Goal: Information Seeking & Learning: Learn about a topic

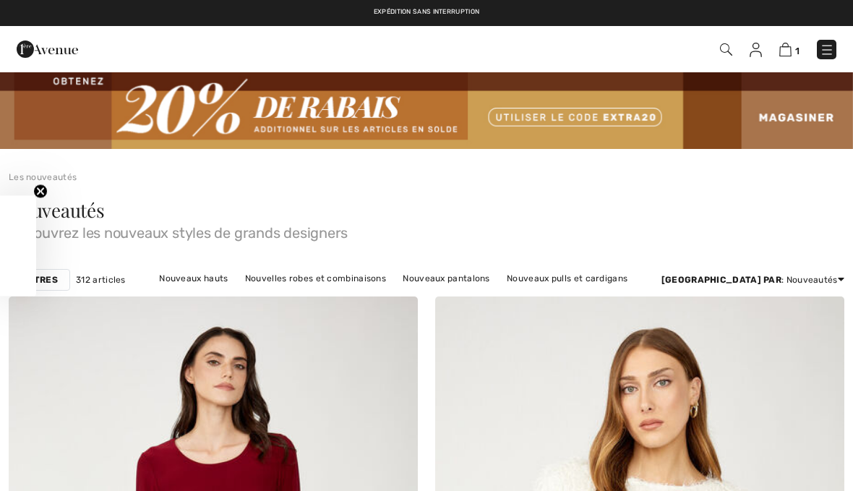
checkbox input "true"
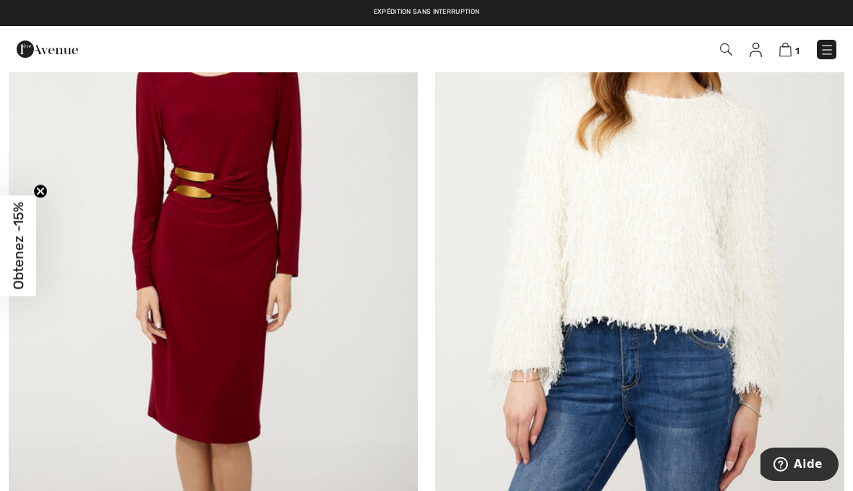
click at [832, 46] on img at bounding box center [827, 50] width 14 height 14
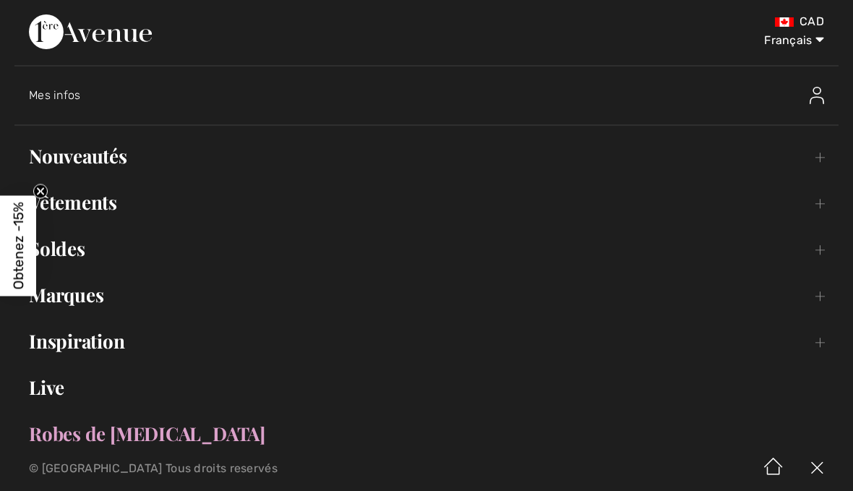
click at [110, 207] on link "Vêtements Toggle submenu" at bounding box center [426, 203] width 824 height 32
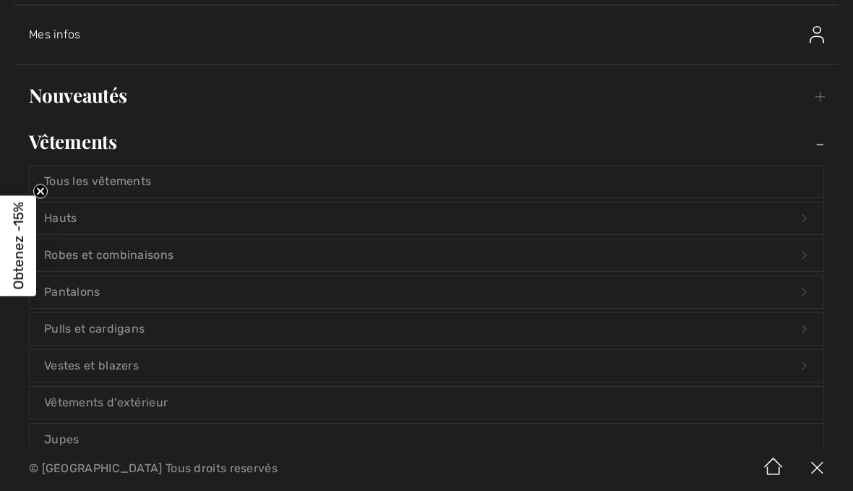
scroll to position [162, 0]
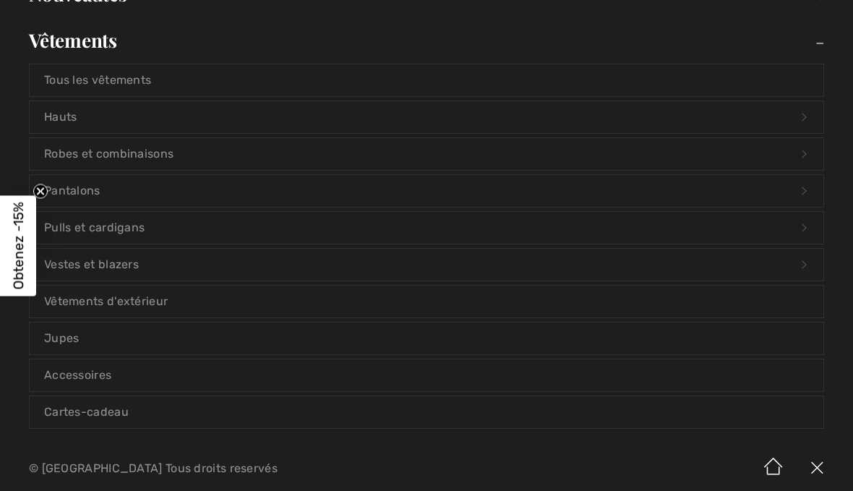
click at [128, 268] on link "Vestes et blazers Open submenu" at bounding box center [427, 265] width 794 height 32
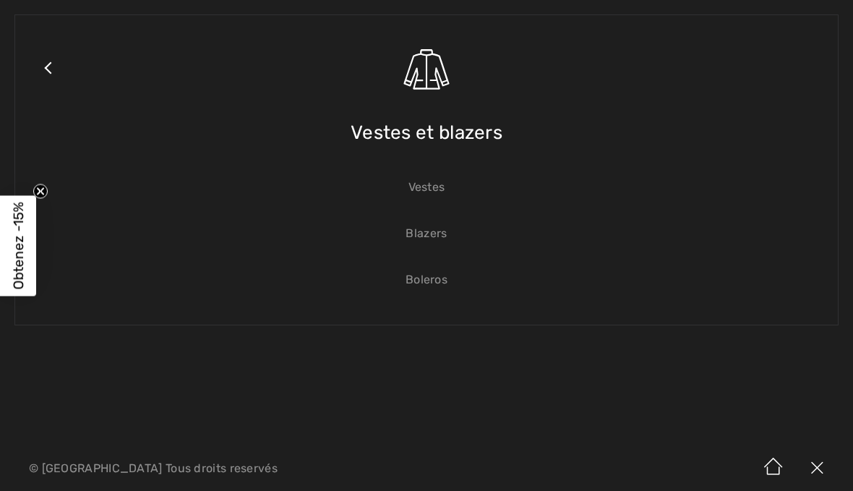
click at [441, 192] on link "Vestes" at bounding box center [427, 187] width 794 height 32
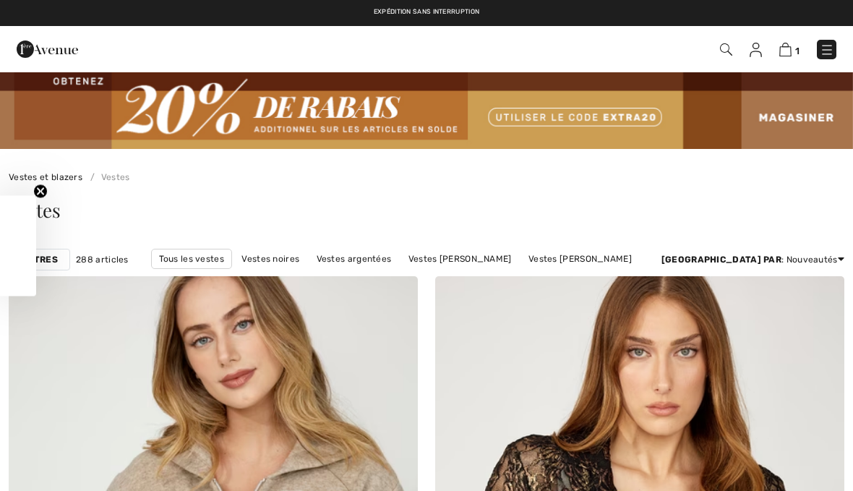
checkbox input "true"
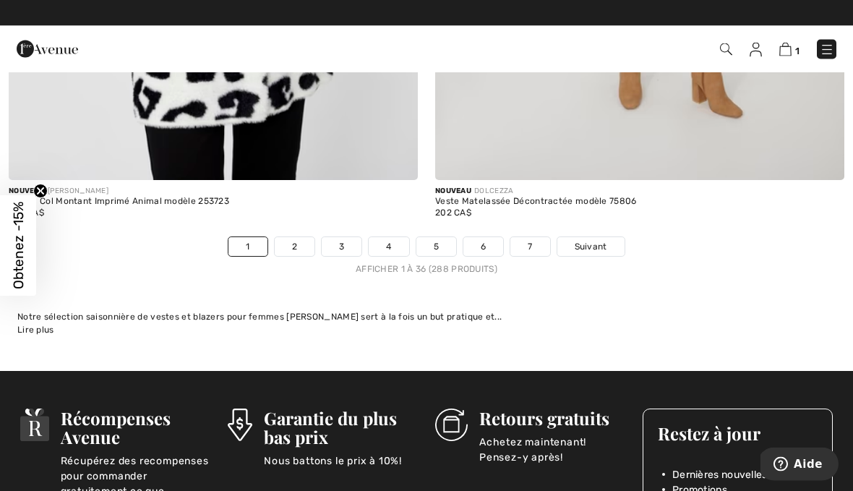
scroll to position [12552, 0]
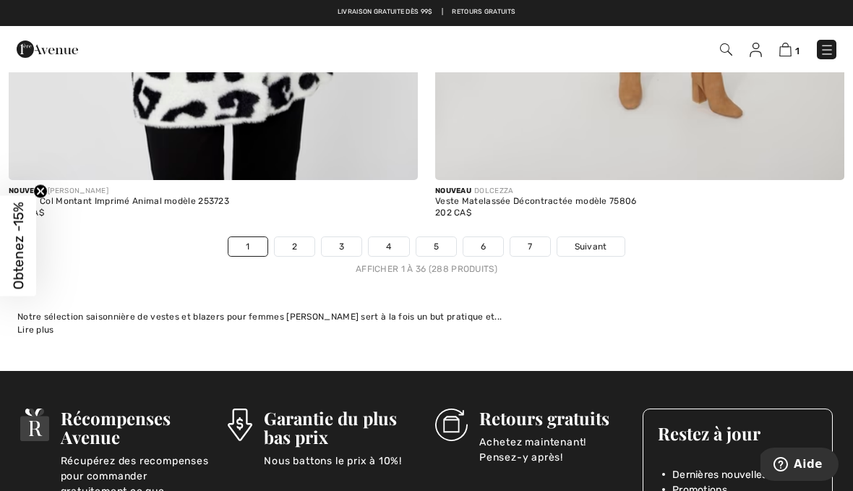
click at [298, 242] on link "2" at bounding box center [295, 246] width 40 height 19
click at [299, 237] on link "2" at bounding box center [295, 246] width 40 height 19
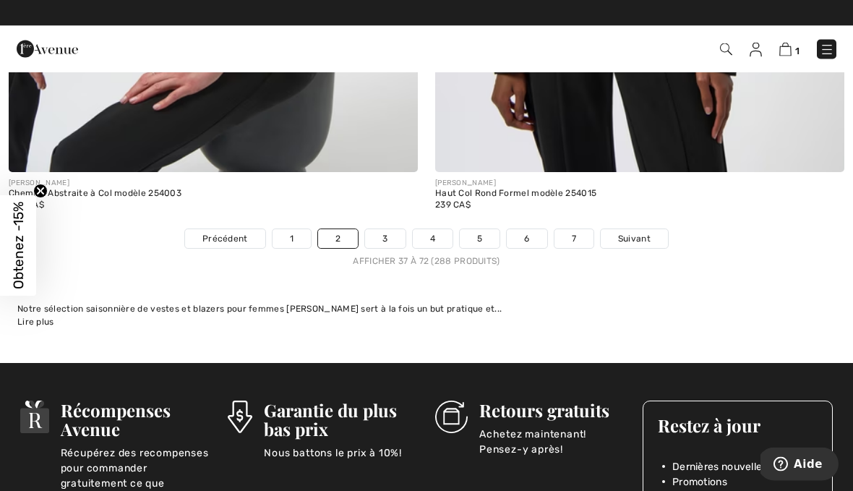
scroll to position [12560, 0]
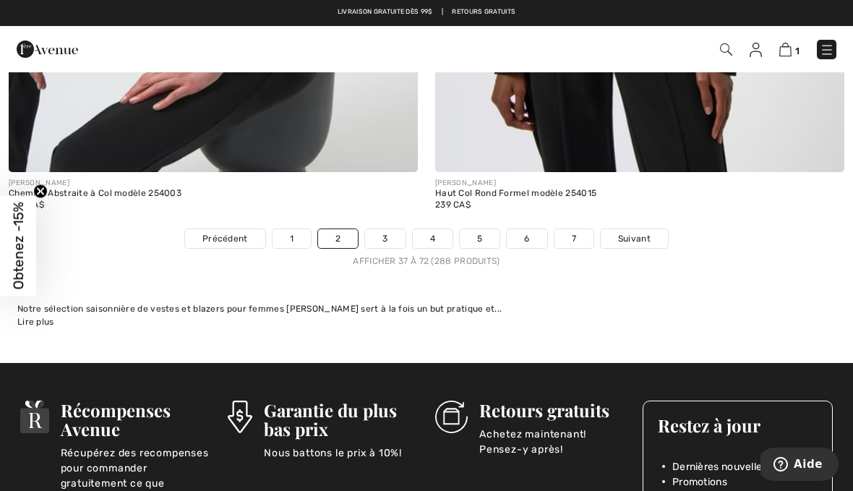
click at [388, 236] on link "3" at bounding box center [385, 238] width 40 height 19
click at [392, 229] on link "3" at bounding box center [385, 238] width 40 height 19
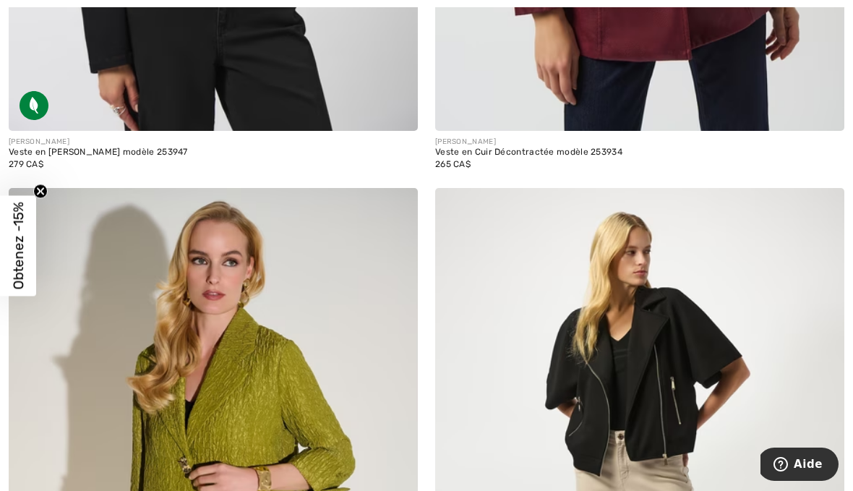
scroll to position [11907, 0]
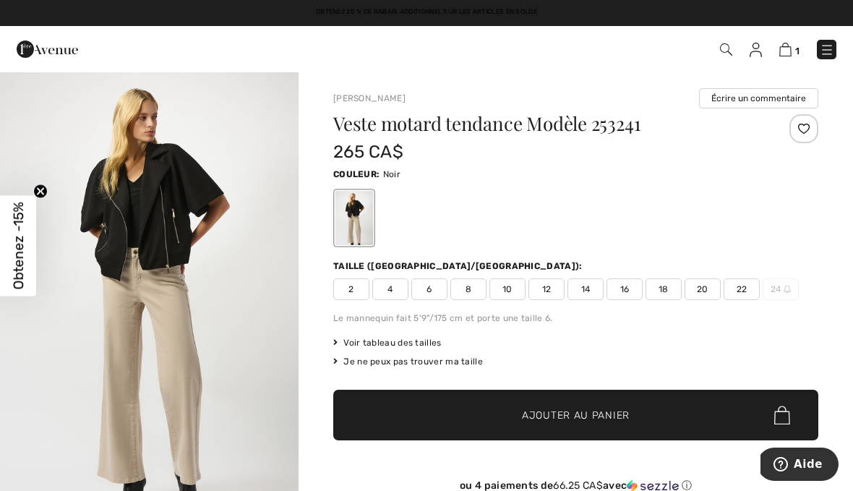
click at [826, 53] on img at bounding box center [827, 50] width 14 height 14
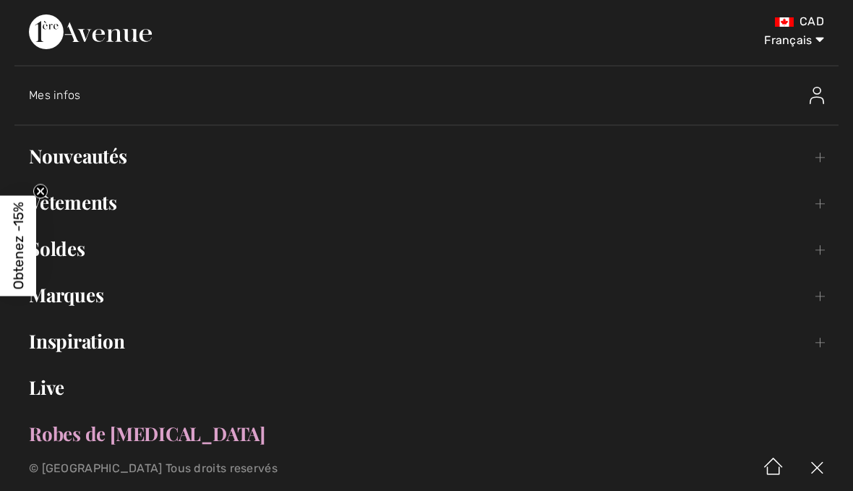
click at [110, 210] on link "Vêtements Toggle submenu" at bounding box center [426, 203] width 824 height 32
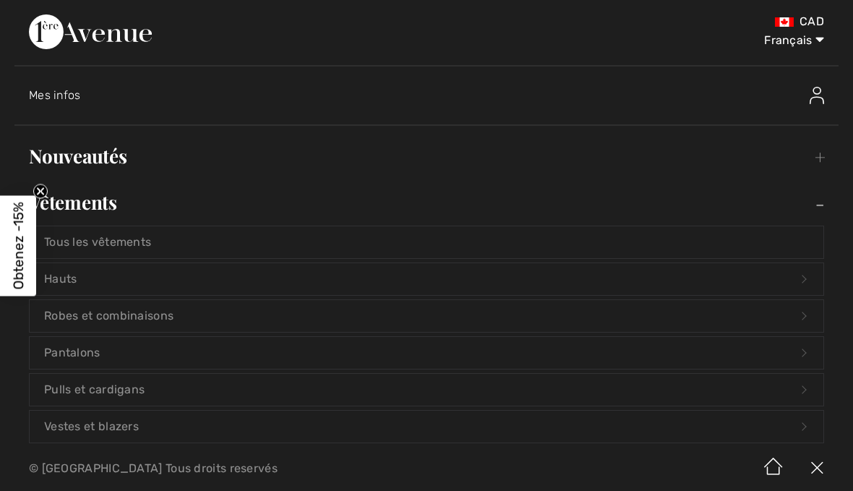
click at [76, 284] on link "Hauts Open submenu" at bounding box center [427, 279] width 794 height 32
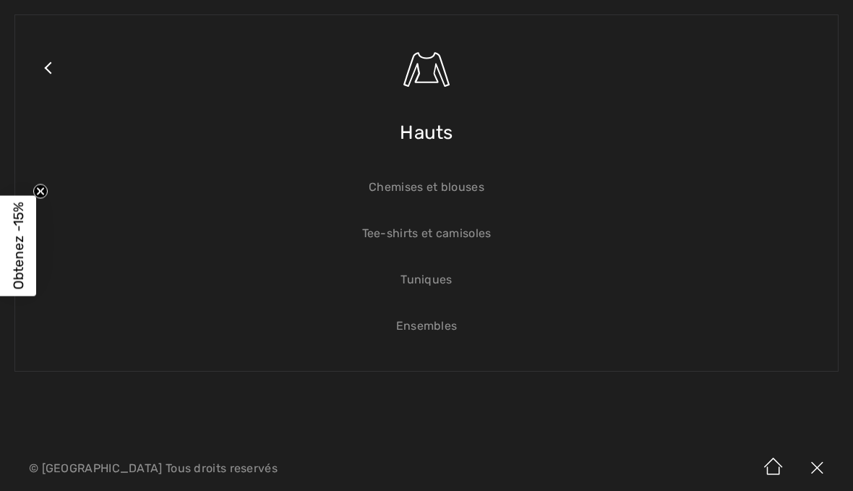
click at [444, 286] on link "Tuniques" at bounding box center [427, 280] width 794 height 32
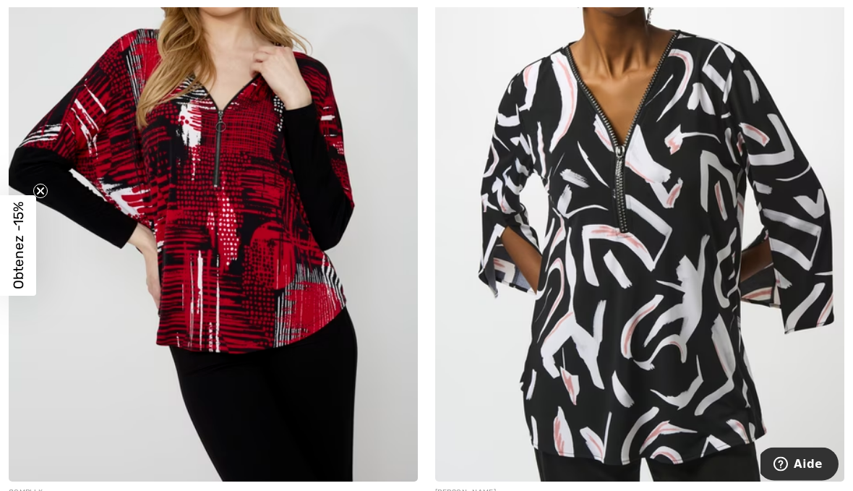
scroll to position [2493, 0]
click at [688, 237] on img at bounding box center [639, 175] width 409 height 614
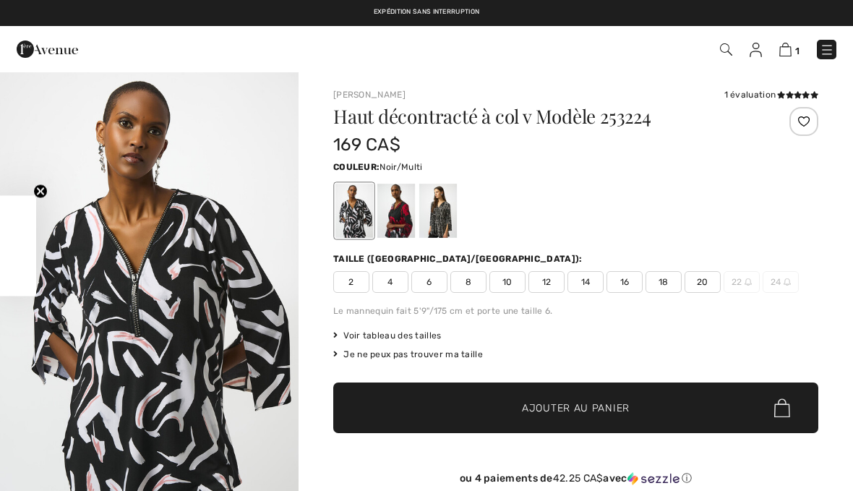
checkbox input "true"
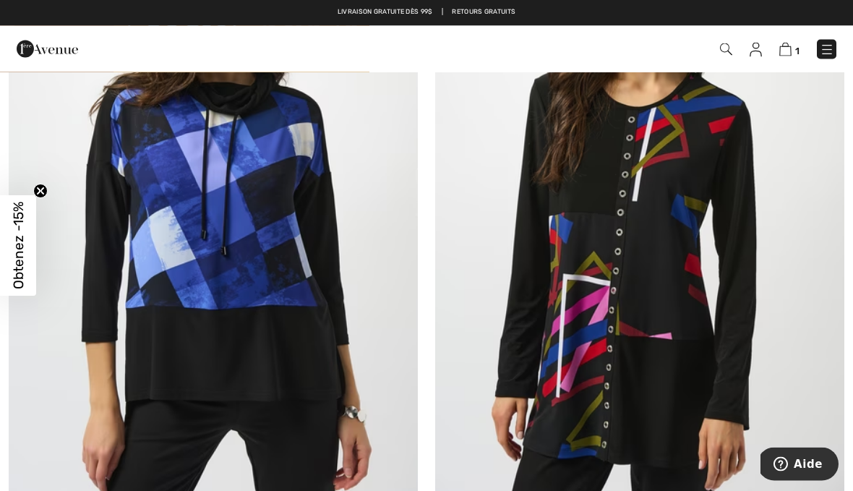
scroll to position [4620, 0]
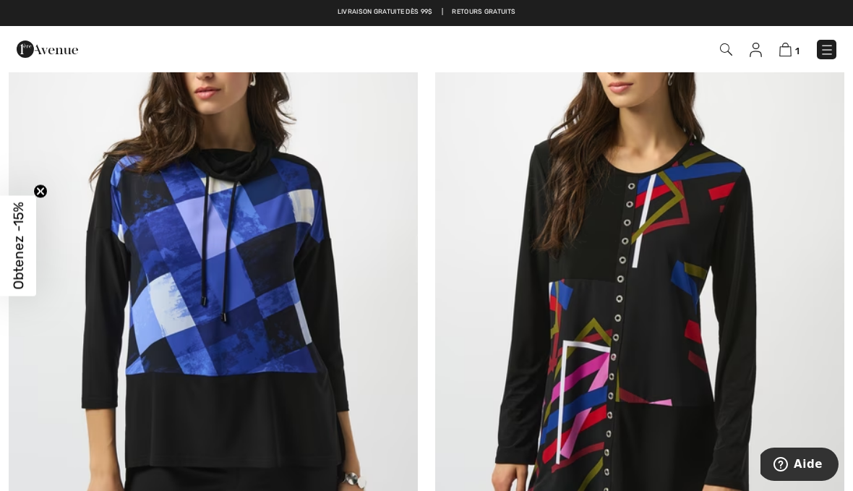
click at [270, 239] on img at bounding box center [213, 264] width 409 height 614
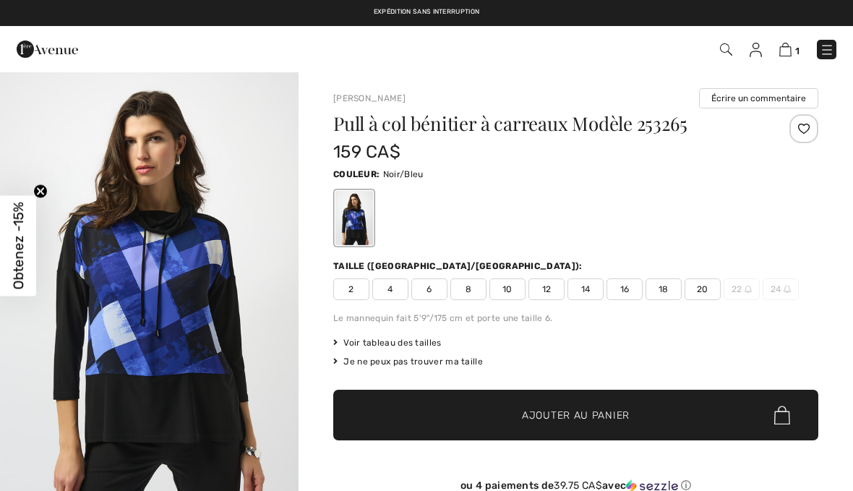
checkbox input "true"
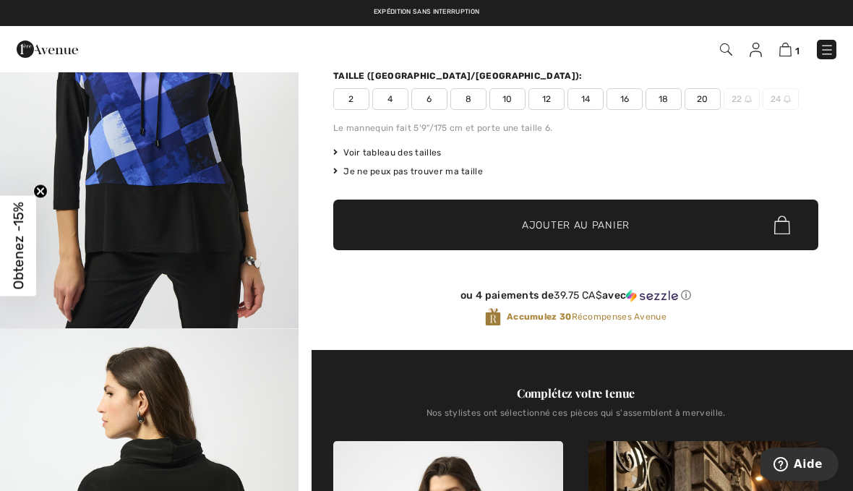
scroll to position [184, 0]
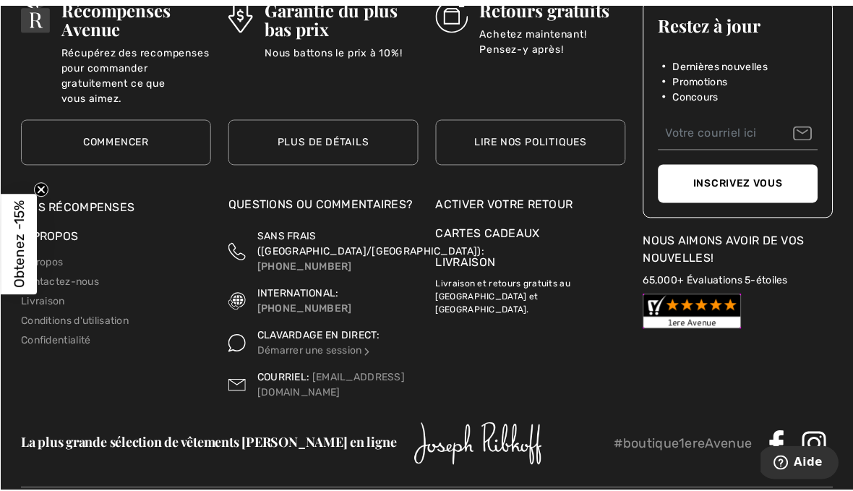
scroll to position [13126, 0]
